Goal: Transaction & Acquisition: Purchase product/service

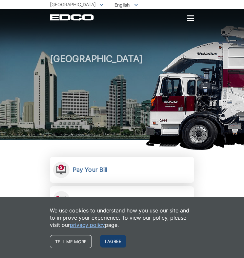
click at [112, 238] on span "I agree" at bounding box center [113, 241] width 26 height 12
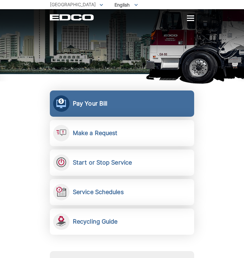
scroll to position [67, 0]
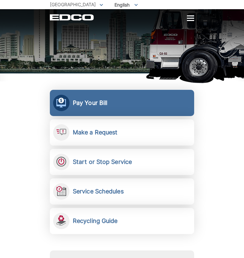
click at [113, 100] on link "Pay Your Bill View, pay, and manage your bill online." at bounding box center [122, 103] width 144 height 26
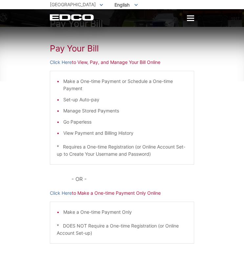
scroll to position [21, 0]
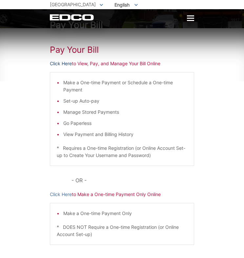
click at [63, 64] on link "Click Here" at bounding box center [61, 63] width 22 height 7
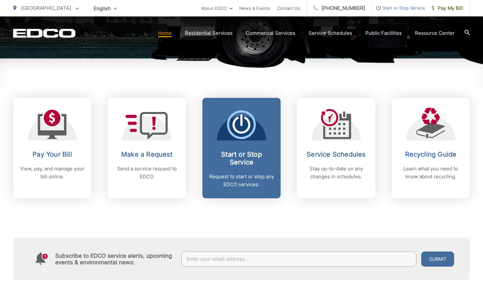
scroll to position [233, 0]
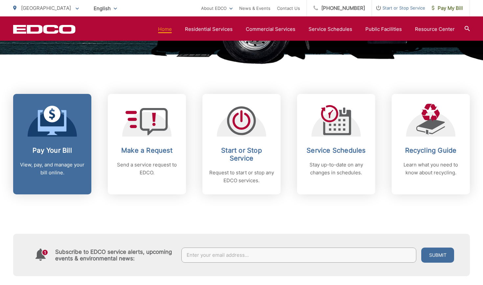
click at [48, 150] on h2 "Pay Your Bill" at bounding box center [52, 150] width 65 height 8
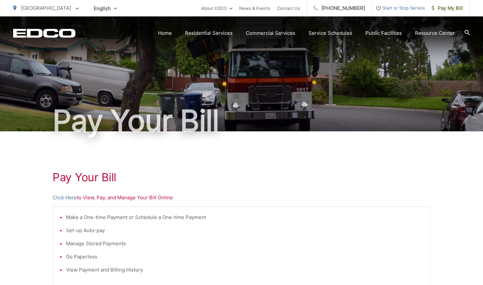
click at [130, 197] on p "Click Here to View, Pay, and Manage Your Bill Online" at bounding box center [242, 198] width 378 height 8
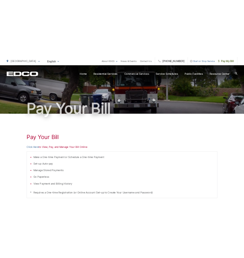
scroll to position [27, 0]
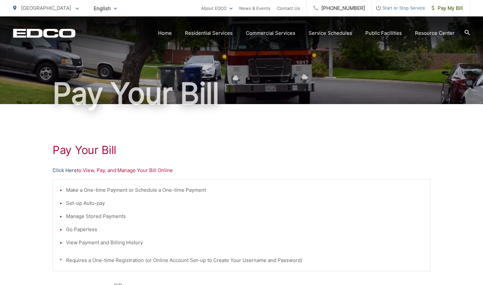
click at [70, 169] on link "Click Here" at bounding box center [65, 170] width 24 height 8
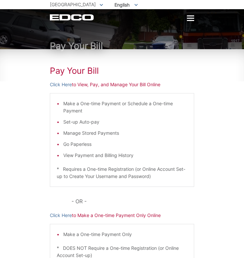
scroll to position [0, 0]
click at [190, 17] on div at bounding box center [190, 19] width 7 height 6
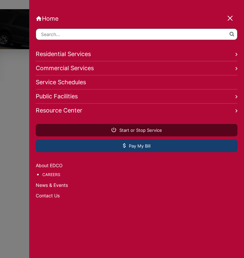
click at [69, 152] on link "Pay My Bill" at bounding box center [137, 146] width 202 height 12
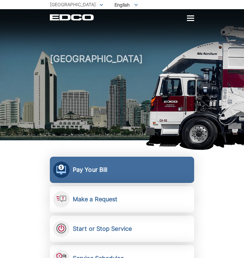
click at [96, 173] on h2 "Pay Your Bill" at bounding box center [90, 169] width 34 height 7
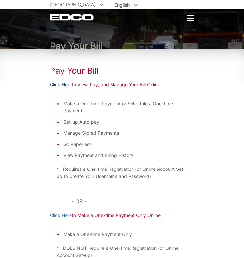
click at [67, 86] on link "Click Here" at bounding box center [61, 84] width 22 height 7
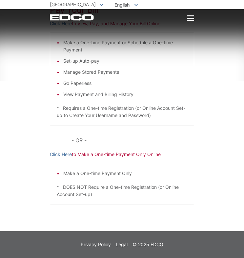
scroll to position [61, 0]
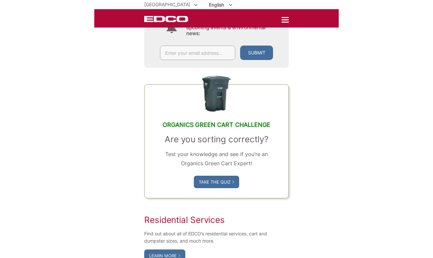
scroll to position [323, 0]
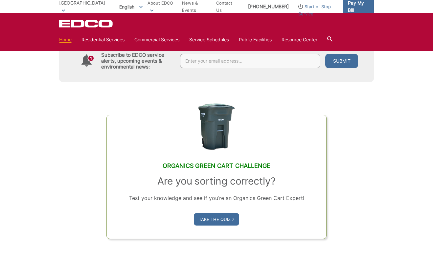
click at [244, 8] on span "Pay My Bill" at bounding box center [358, 6] width 21 height 14
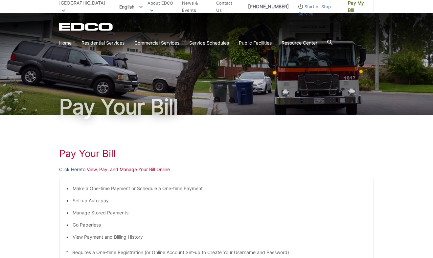
click at [65, 168] on link "Click Here" at bounding box center [70, 169] width 22 height 7
